Goal: Task Accomplishment & Management: Use online tool/utility

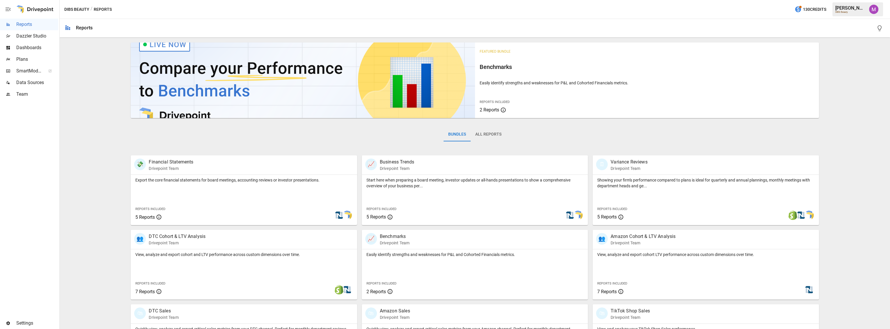
click at [24, 56] on span "Plans" at bounding box center [37, 59] width 42 height 7
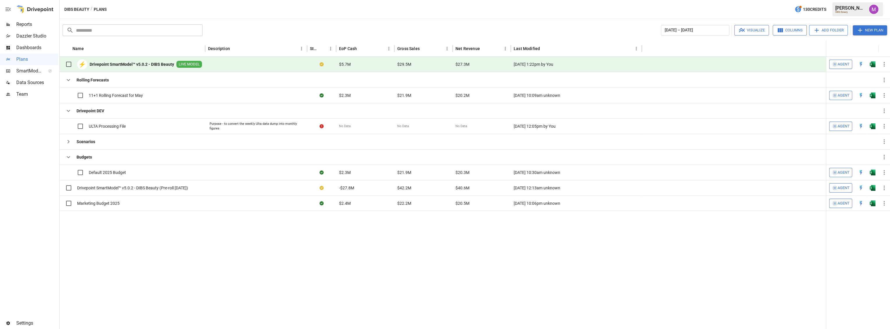
click at [29, 88] on div "Data Sources" at bounding box center [29, 83] width 58 height 12
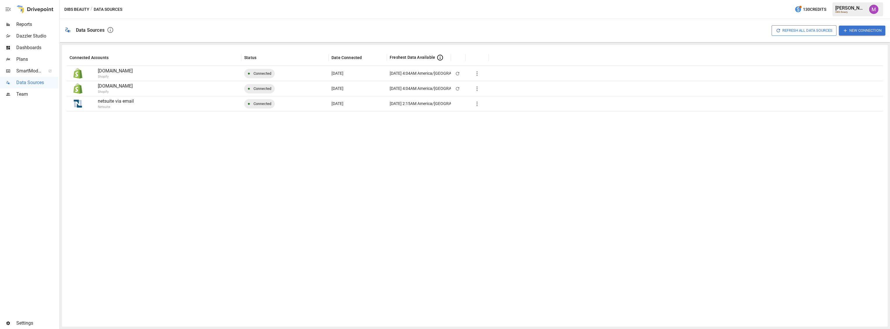
click at [25, 61] on span "Plans" at bounding box center [37, 59] width 42 height 7
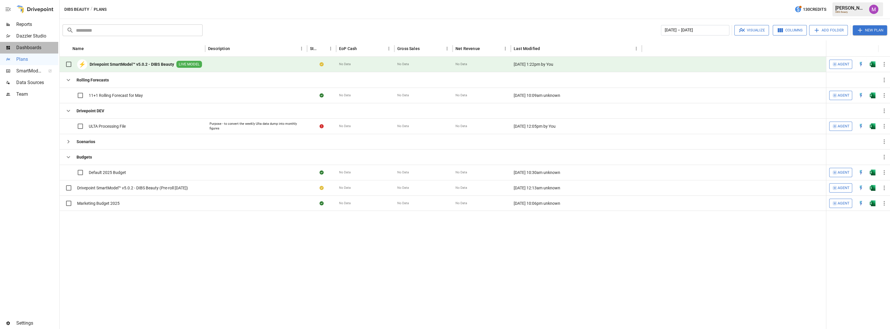
click at [27, 48] on span "Dashboards" at bounding box center [37, 47] width 42 height 7
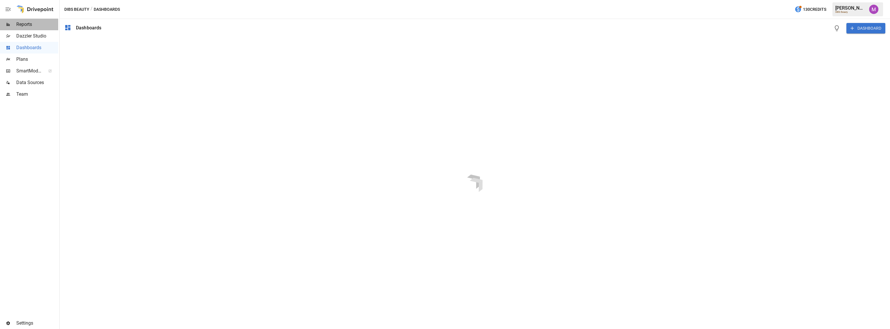
click at [22, 27] on span "Reports" at bounding box center [37, 24] width 42 height 7
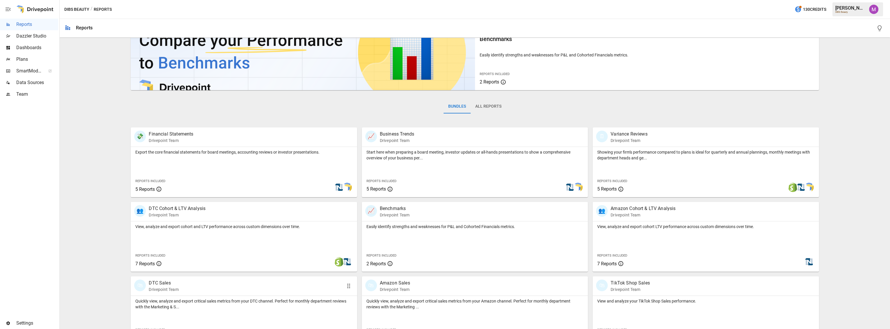
scroll to position [97, 0]
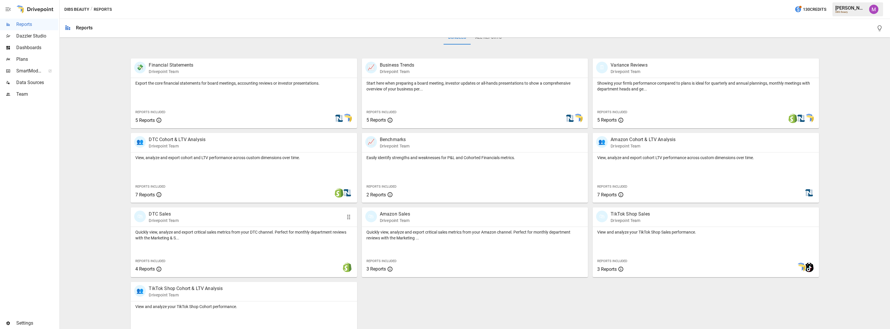
click at [208, 212] on div "🛍 DTC Sales Drivepoint Team" at bounding box center [225, 217] width 183 height 13
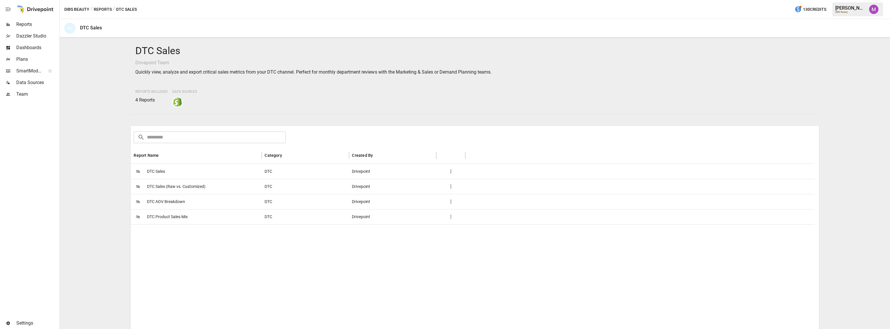
click at [156, 171] on span "DTC Sales" at bounding box center [156, 171] width 18 height 15
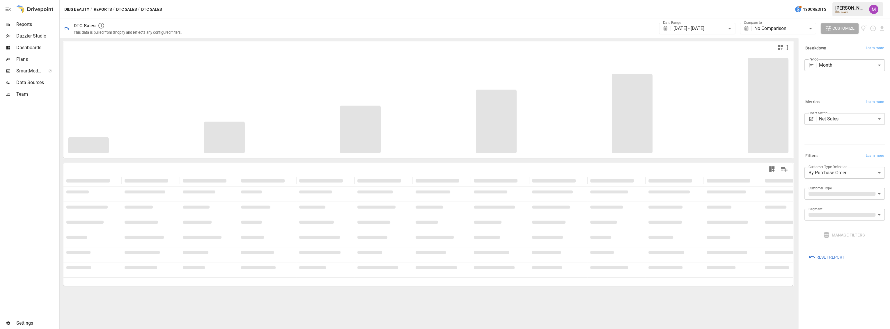
click at [840, 0] on body "**********" at bounding box center [445, 0] width 890 height 0
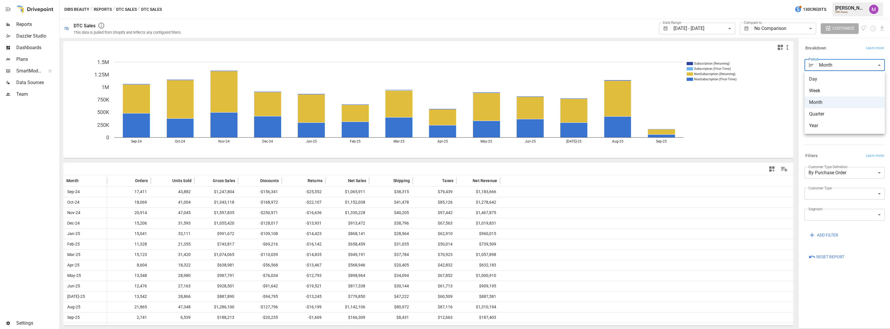
click at [837, 62] on div at bounding box center [445, 164] width 890 height 329
drag, startPoint x: 510, startPoint y: 303, endPoint x: 471, endPoint y: 307, distance: 39.4
click at [471, 307] on div "Aug-25 21,865 47,348 $1,286,100 -$127,796 -$16,199 $1,142,106 $80,972 $87,116 $…" at bounding box center [427, 307] width 729 height 10
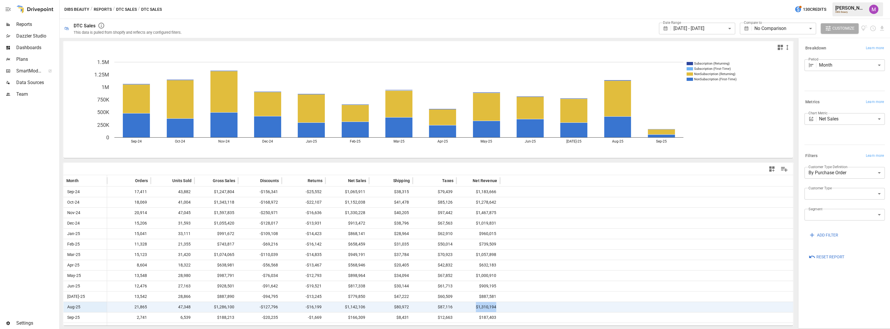
click at [471, 307] on span "$1,310,194" at bounding box center [478, 307] width 38 height 10
drag, startPoint x: 471, startPoint y: 307, endPoint x: 519, endPoint y: 307, distance: 48.6
click at [519, 307] on div "Aug-25 21,865 47,348 $1,286,100 -$127,796 -$16,199 $1,142,106 $80,972 $87,116 $…" at bounding box center [427, 307] width 729 height 10
click at [519, 307] on div at bounding box center [646, 307] width 293 height 10
drag, startPoint x: 510, startPoint y: 306, endPoint x: 475, endPoint y: 308, distance: 34.4
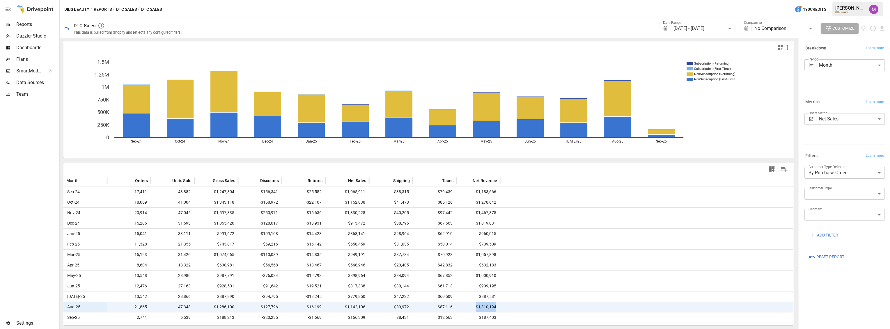
click at [475, 308] on div "Aug-25 21,865 47,348 $1,286,100 -$127,796 -$16,199 $1,142,106 $80,972 $87,116 $…" at bounding box center [427, 307] width 729 height 10
click at [470, 308] on span "$1,310,194" at bounding box center [478, 307] width 38 height 10
drag, startPoint x: 470, startPoint y: 308, endPoint x: 525, endPoint y: 304, distance: 54.6
click at [525, 304] on div "Aug-25 21,865 47,348 $1,286,100 -$127,796 -$16,199 $1,142,106 $80,972 $87,116 $…" at bounding box center [427, 307] width 729 height 10
click at [525, 304] on div at bounding box center [646, 307] width 293 height 10
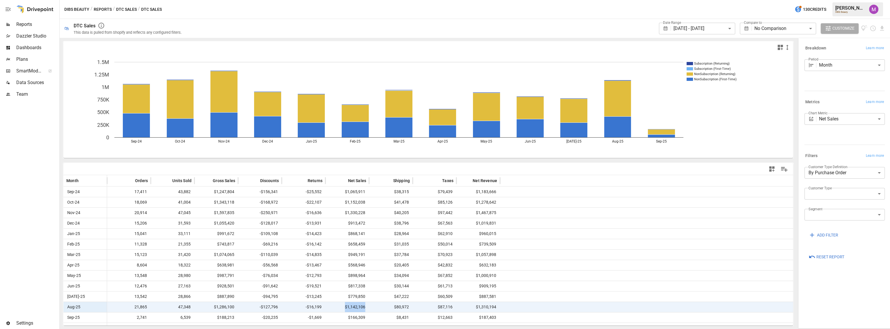
drag, startPoint x: 340, startPoint y: 307, endPoint x: 374, endPoint y: 306, distance: 34.1
click at [373, 306] on div "Aug-25 21,865 47,348 $1,286,100 -$127,796 -$16,199 $1,142,106 $80,972 $87,116 $…" at bounding box center [427, 307] width 729 height 10
click at [374, 306] on span "$80,972" at bounding box center [391, 307] width 38 height 10
drag, startPoint x: 365, startPoint y: 307, endPoint x: 335, endPoint y: 308, distance: 29.7
click at [335, 308] on span "$1,142,106" at bounding box center [347, 307] width 38 height 10
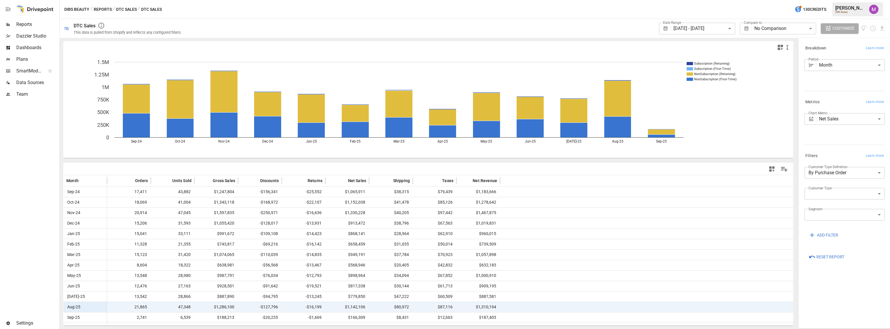
click at [390, 309] on span "$80,972" at bounding box center [391, 307] width 38 height 10
drag, startPoint x: 392, startPoint y: 308, endPoint x: 417, endPoint y: 308, distance: 25.0
click at [417, 308] on div "Aug-25 21,865 47,348 $1,286,100 -$127,796 -$16,199 $1,142,106 $80,972 $87,116 $…" at bounding box center [427, 307] width 729 height 10
click at [426, 308] on span "$87,116" at bounding box center [435, 307] width 38 height 10
drag, startPoint x: 432, startPoint y: 309, endPoint x: 457, endPoint y: 306, distance: 26.1
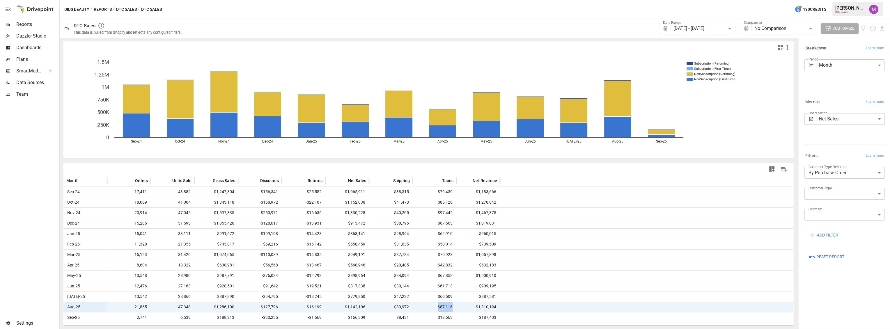
click at [457, 306] on div "Aug-25 21,865 47,348 $1,286,100 -$127,796 -$16,199 $1,142,106 $80,972 $87,116 $…" at bounding box center [427, 307] width 729 height 10
click at [457, 306] on div "$1,310,194" at bounding box center [478, 307] width 44 height 10
drag, startPoint x: 468, startPoint y: 306, endPoint x: 511, endPoint y: 308, distance: 42.9
click at [510, 308] on div "Aug-25 21,865 47,348 $1,286,100 -$127,796 -$16,199 $1,142,106 $80,972 $87,116 $…" at bounding box center [427, 307] width 729 height 10
click at [511, 308] on div at bounding box center [646, 307] width 293 height 10
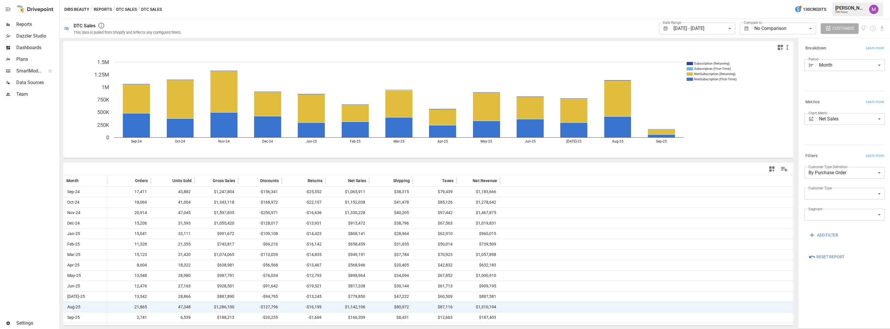
click at [833, 0] on body "**********" at bounding box center [445, 0] width 890 height 0
click at [830, 121] on div at bounding box center [445, 164] width 890 height 329
click at [830, 0] on body "**********" at bounding box center [445, 0] width 890 height 0
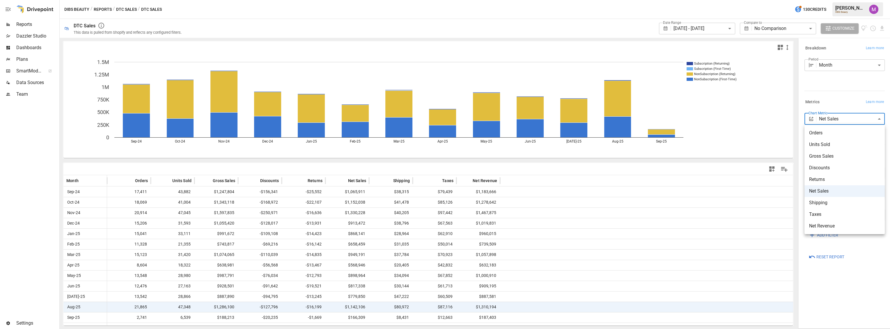
click at [413, 308] on div at bounding box center [445, 164] width 890 height 329
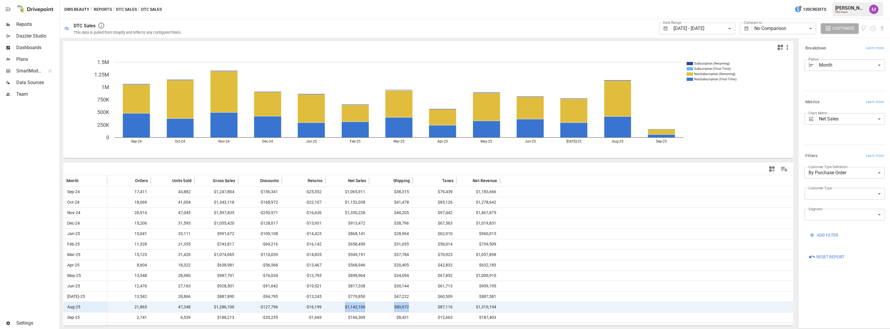
drag, startPoint x: 411, startPoint y: 308, endPoint x: 344, endPoint y: 307, distance: 66.9
click at [344, 307] on div "Aug-25 21,865 47,348 $1,286,100 -$127,796 -$16,199 $1,142,106 $80,972 $87,116 $…" at bounding box center [427, 307] width 729 height 10
click at [854, 0] on body "**********" at bounding box center [445, 0] width 890 height 0
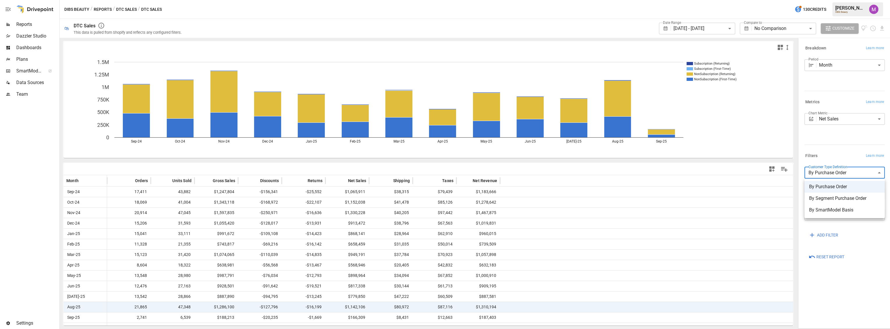
click at [850, 171] on div at bounding box center [445, 164] width 890 height 329
click at [849, 0] on body "**********" at bounding box center [445, 0] width 890 height 0
click at [832, 212] on span "By SmartModel Basis" at bounding box center [844, 210] width 71 height 7
type input "**********"
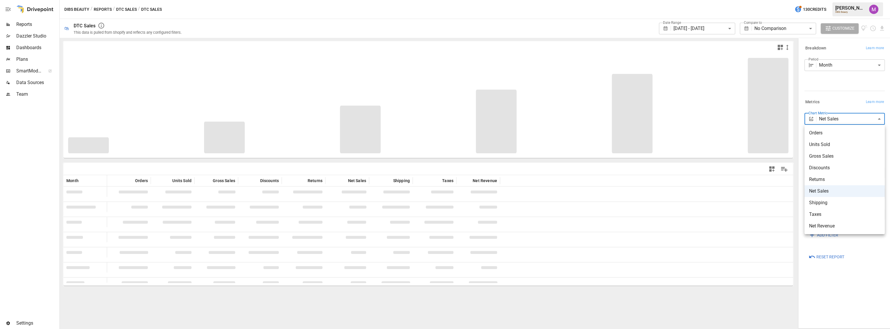
click at [853, 0] on body "**********" at bounding box center [445, 0] width 890 height 0
click at [832, 96] on div at bounding box center [445, 164] width 890 height 329
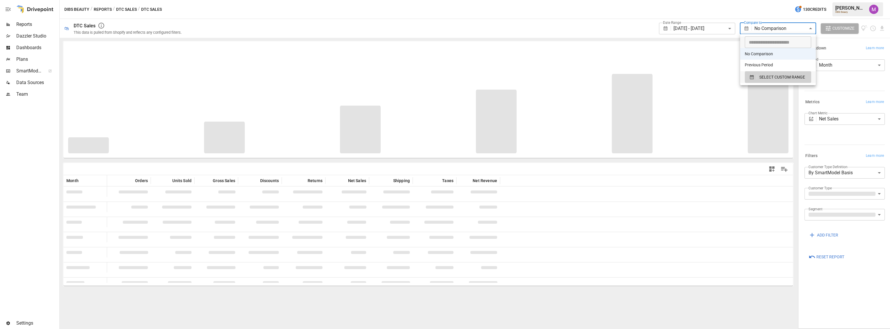
click at [755, 0] on body "**********" at bounding box center [445, 0] width 890 height 0
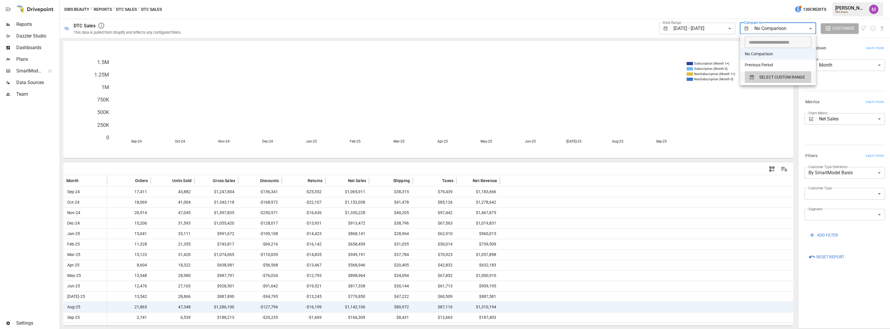
click at [721, 31] on div at bounding box center [445, 164] width 890 height 329
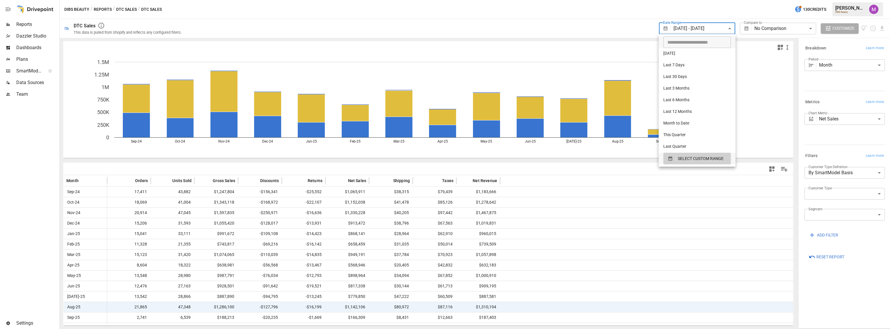
click at [721, 0] on body "**********" at bounding box center [445, 0] width 890 height 0
click at [690, 85] on li "Last 3 Months" at bounding box center [696, 89] width 77 height 12
type input "**********"
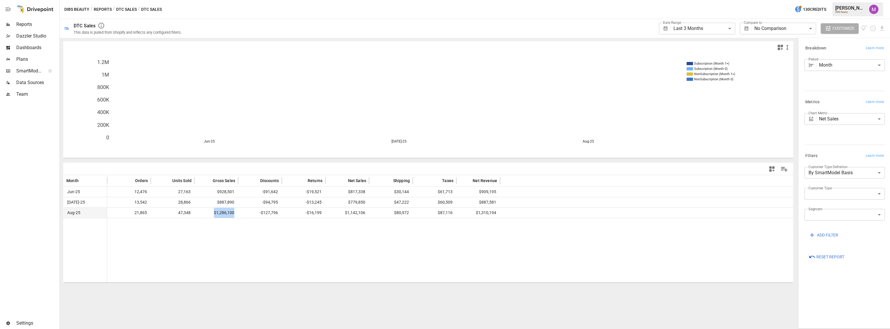
drag, startPoint x: 212, startPoint y: 213, endPoint x: 237, endPoint y: 215, distance: 25.4
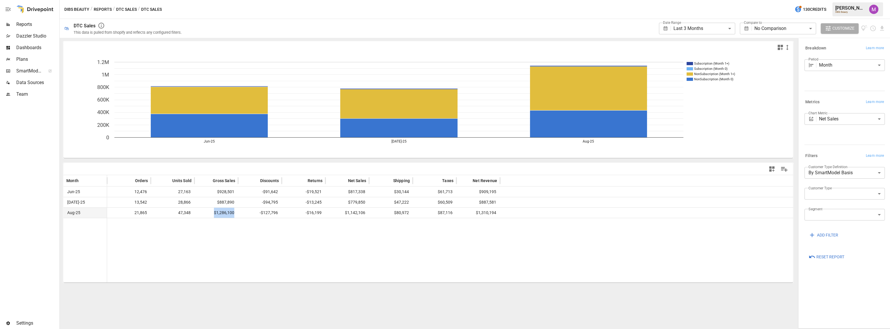
click at [237, 215] on div "$1,286,100" at bounding box center [216, 212] width 44 height 10
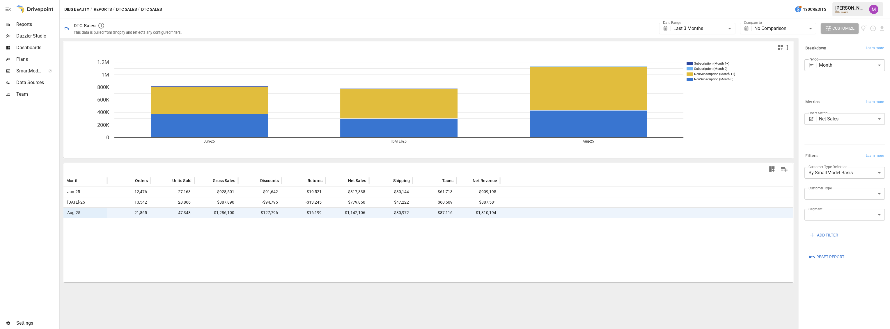
click at [241, 214] on span "-$127,796" at bounding box center [260, 213] width 38 height 10
drag, startPoint x: 240, startPoint y: 213, endPoint x: 195, endPoint y: 206, distance: 45.7
click at [195, 206] on div "Jun-25 12,476 27,163 $928,501 -$91,642 -$19,521 $817,338 $30,144 $61,713 $909,1…" at bounding box center [427, 202] width 729 height 31
click at [210, 216] on span "$1,286,100" at bounding box center [216, 213] width 38 height 10
drag, startPoint x: 220, startPoint y: 215, endPoint x: 234, endPoint y: 216, distance: 13.7
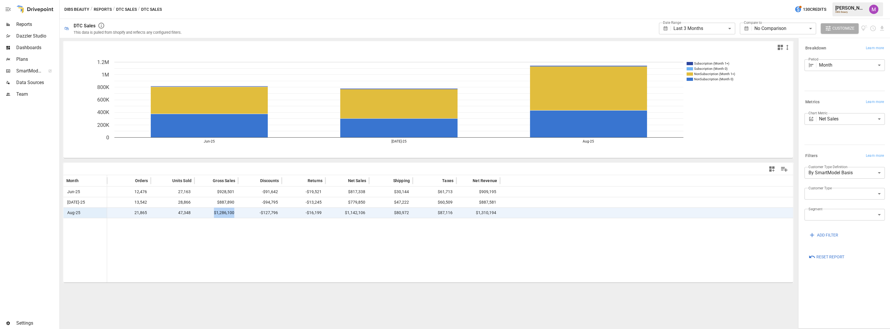
click at [234, 216] on span "$1,286,100" at bounding box center [216, 213] width 38 height 10
click at [238, 216] on div "-$127,796" at bounding box center [260, 212] width 44 height 10
drag, startPoint x: 236, startPoint y: 214, endPoint x: 191, endPoint y: 213, distance: 45.4
click at [191, 213] on div "Aug-25 21,865 47,348 $1,286,100 -$127,796 -$16,199 $1,142,106 $80,972 $87,116 $…" at bounding box center [427, 212] width 729 height 10
click at [207, 215] on span "$1,286,100" at bounding box center [216, 213] width 38 height 10
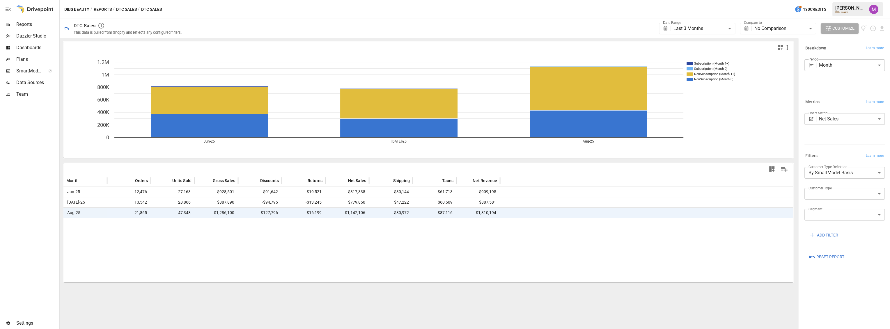
click at [35, 87] on div "Data Sources" at bounding box center [29, 83] width 58 height 12
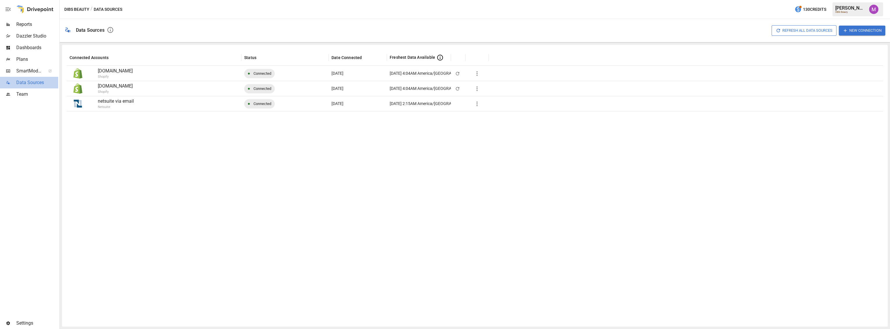
click at [33, 84] on span "Data Sources" at bounding box center [37, 82] width 42 height 7
click at [479, 90] on icon "button" at bounding box center [476, 88] width 7 height 7
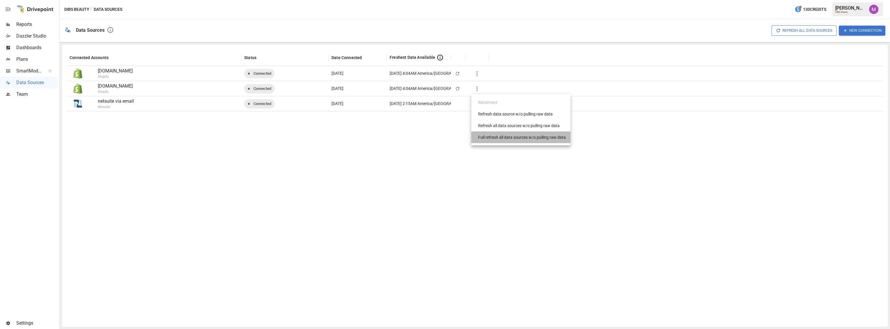
click at [503, 139] on div "Full refresh all data sources w/o pulling raw data" at bounding box center [522, 137] width 88 height 6
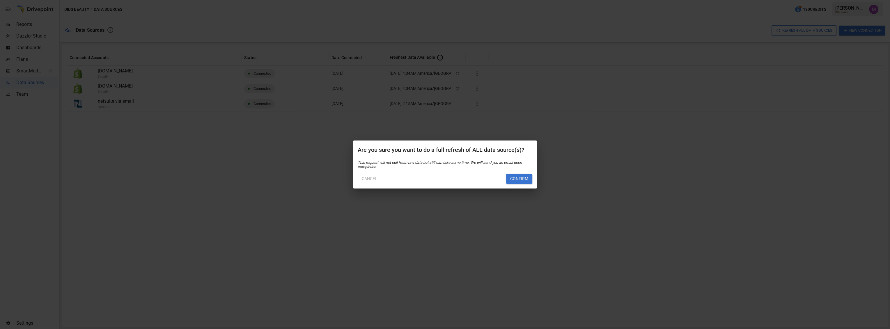
click at [521, 181] on button "Confirm" at bounding box center [519, 179] width 26 height 10
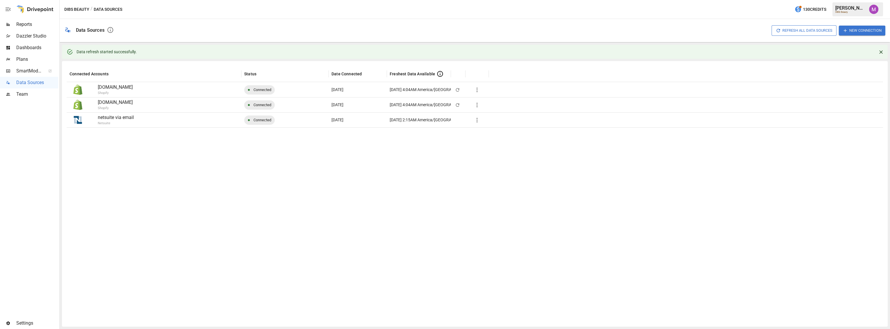
click at [324, 218] on div at bounding box center [475, 224] width 816 height 195
click at [28, 50] on span "Dashboards" at bounding box center [37, 47] width 42 height 7
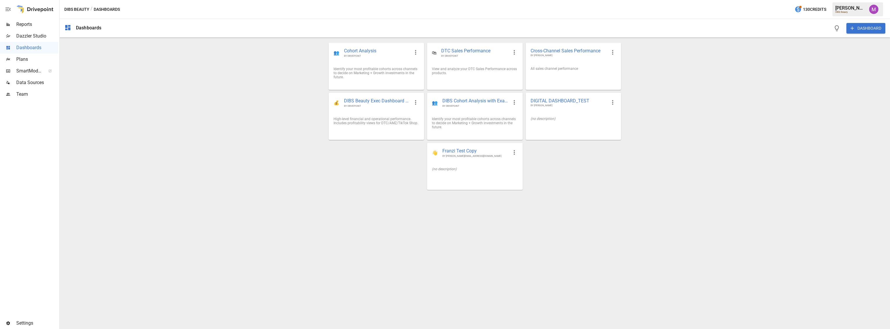
click at [526, 229] on div "Dashboards DASHBOARD 👥 Cohort Analysis BY DRIVEPOINT Identify your most profita…" at bounding box center [475, 174] width 830 height 310
